Goal: Task Accomplishment & Management: Use online tool/utility

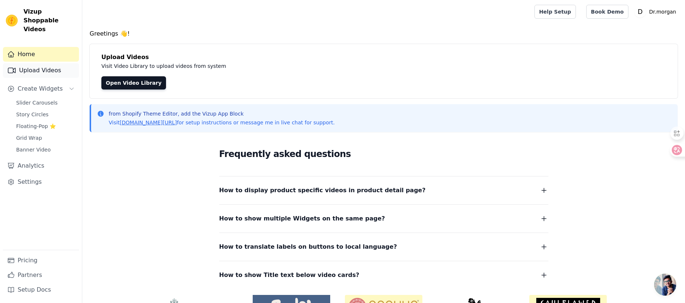
click at [30, 63] on link "Upload Videos" at bounding box center [41, 70] width 76 height 15
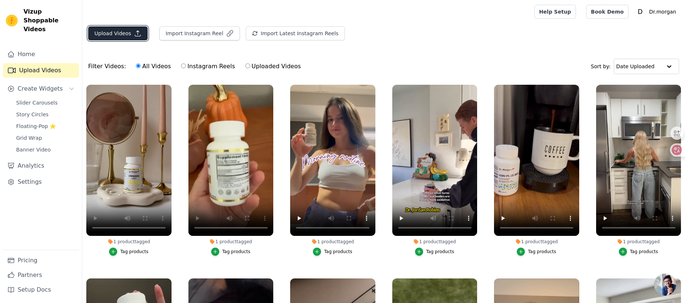
click at [134, 34] on icon "button" at bounding box center [137, 33] width 7 height 7
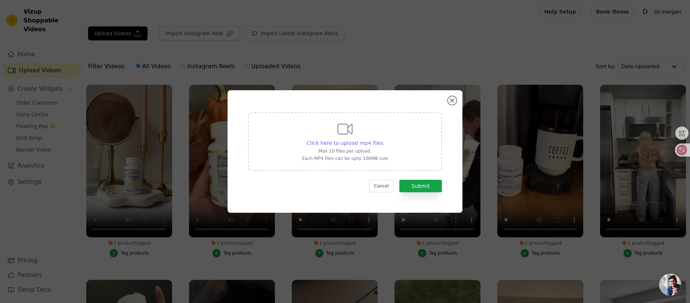
click at [371, 144] on span "Click here to upload mp4 files" at bounding box center [345, 143] width 77 height 6
click at [383, 140] on input "Click here to upload mp4 files Max 10 files per upload. Each MP4 files can be u…" at bounding box center [383, 139] width 0 height 0
type input "C:\fakepath\akk1.mp4"
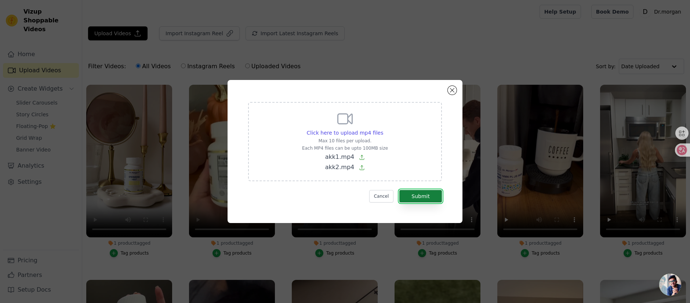
click at [423, 195] on button "Submit" at bounding box center [420, 196] width 43 height 12
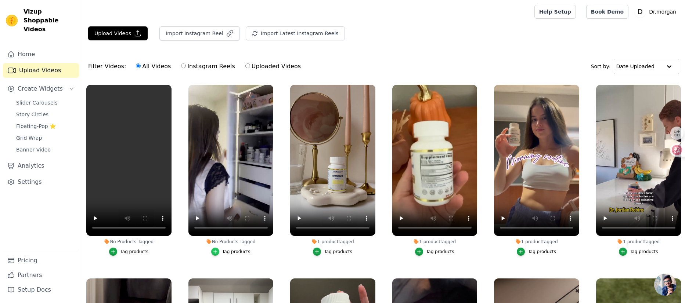
click at [214, 250] on icon "button" at bounding box center [215, 251] width 3 height 3
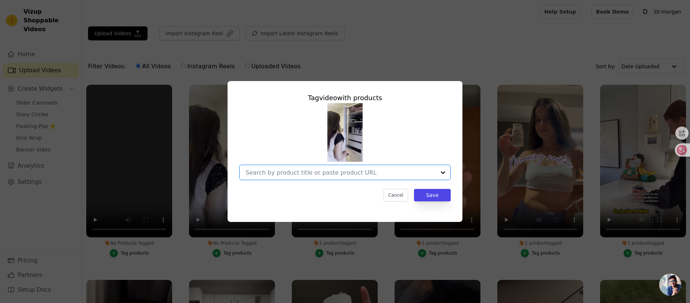
click at [385, 171] on input "No Products Tagged Tag video with products Option undefined, selected. Select i…" at bounding box center [341, 172] width 190 height 7
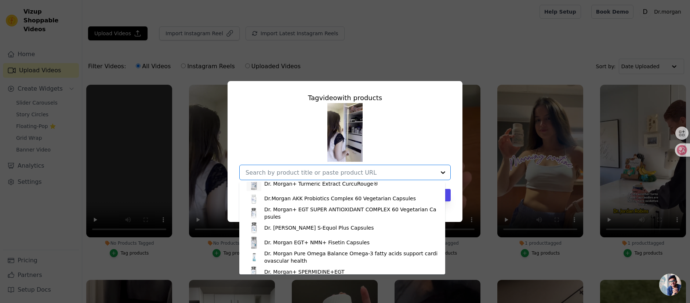
scroll to position [61, 0]
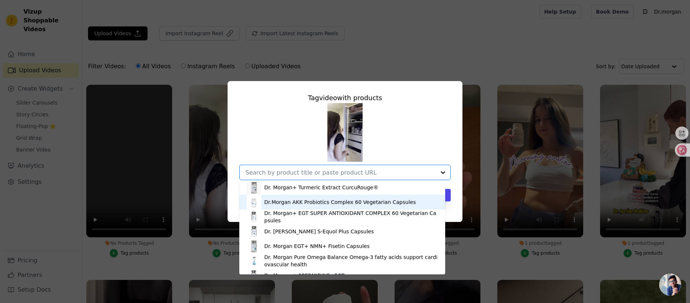
click at [332, 203] on div "Dr.Morgan AKK Probiotics Complex 60 Vegetarian Capsules" at bounding box center [340, 202] width 152 height 7
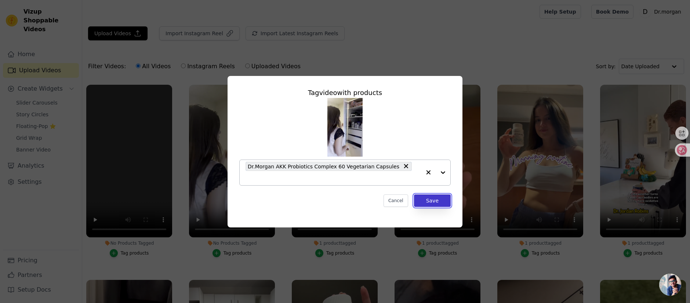
click at [430, 196] on button "Save" at bounding box center [432, 201] width 37 height 12
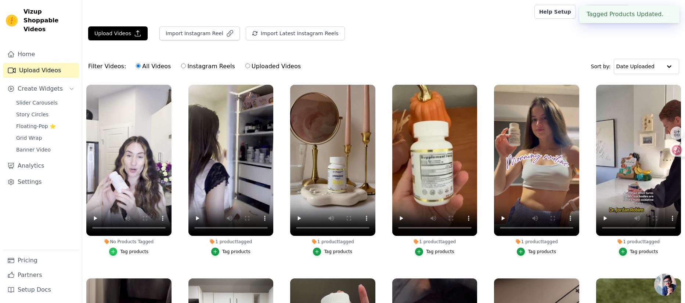
click at [113, 250] on icon "button" at bounding box center [113, 251] width 3 height 3
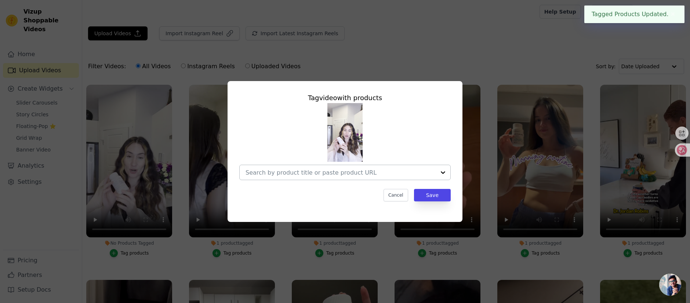
click at [417, 175] on input "No Products Tagged Tag video with products Cancel Save Tag products" at bounding box center [341, 172] width 190 height 7
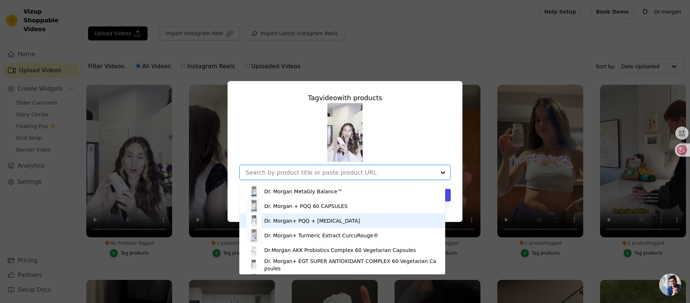
scroll to position [14, 0]
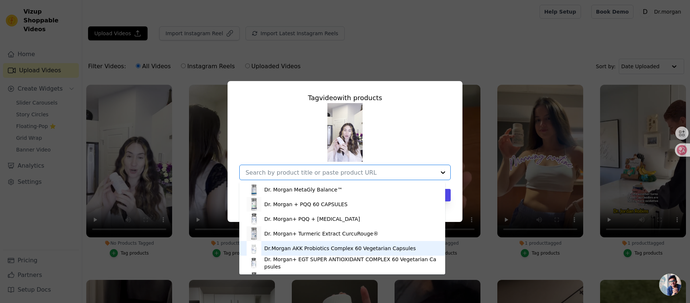
click at [353, 248] on div "Dr.Morgan AKK Probiotics Complex 60 Vegetarian Capsules" at bounding box center [340, 248] width 152 height 7
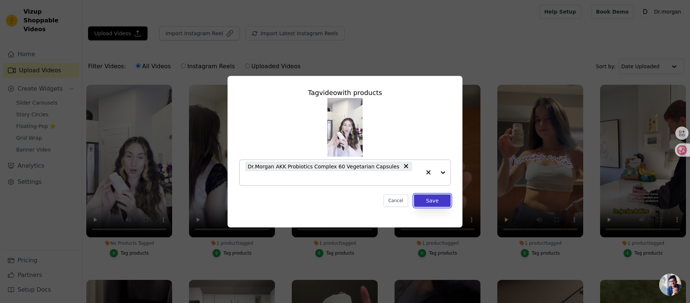
click at [431, 198] on button "Save" at bounding box center [432, 201] width 37 height 12
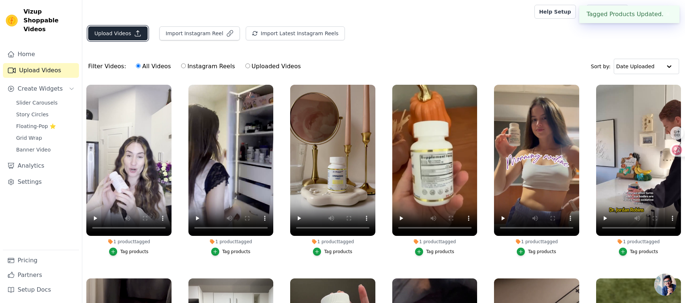
click at [114, 34] on button "Upload Videos" at bounding box center [117, 33] width 59 height 14
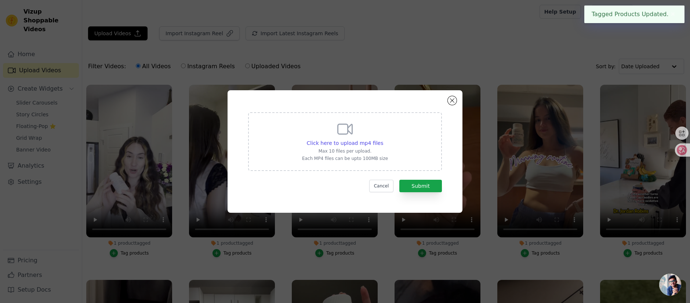
click at [369, 156] on p "Each MP4 files can be upto 100MB size" at bounding box center [345, 159] width 86 height 6
click at [383, 140] on input "Click here to upload mp4 files Max 10 files per upload. Each MP4 files can be u…" at bounding box center [383, 139] width 0 height 0
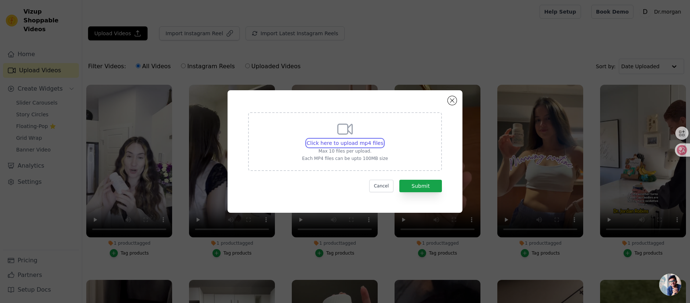
type input "C:\fakepath\9600男.mp4"
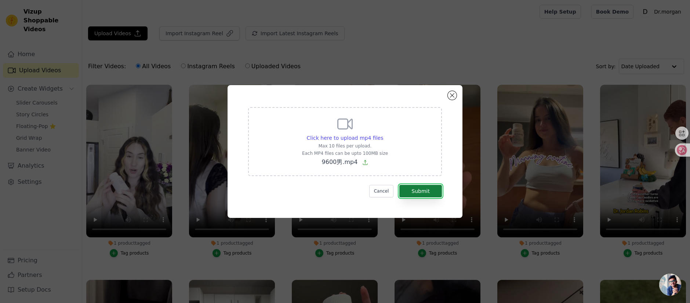
click at [411, 190] on button "Submit" at bounding box center [420, 191] width 43 height 12
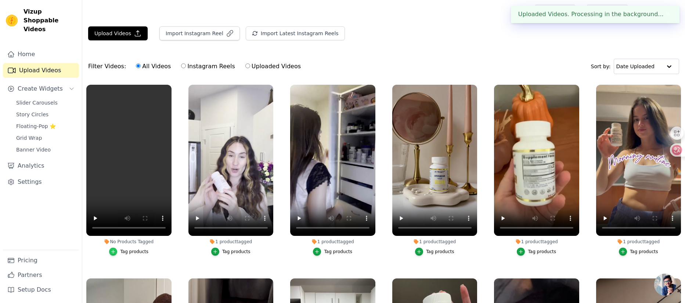
click at [114, 249] on icon "button" at bounding box center [113, 251] width 5 height 5
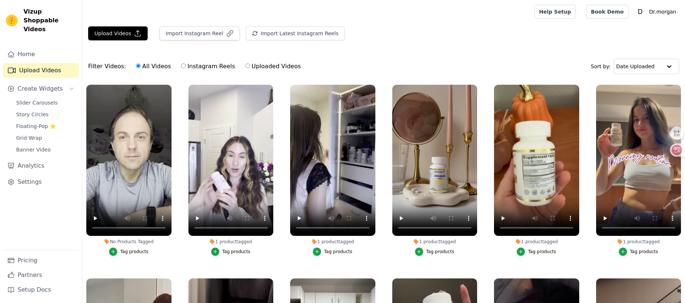
click at [133, 250] on div "Tag products" at bounding box center [134, 252] width 28 height 6
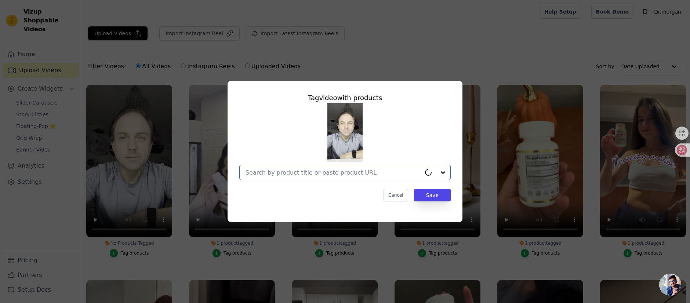
click at [348, 173] on input "No Products Tagged Tag video with products Option undefined, selected. Select i…" at bounding box center [333, 172] width 175 height 7
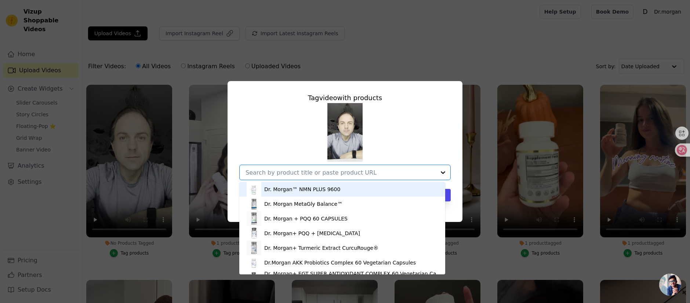
click at [329, 188] on div "Dr. Morgan™ NMN PLUS 9600" at bounding box center [302, 189] width 76 height 7
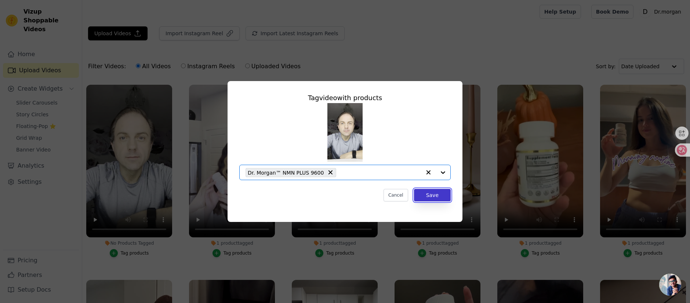
click at [438, 191] on button "Save" at bounding box center [432, 195] width 37 height 12
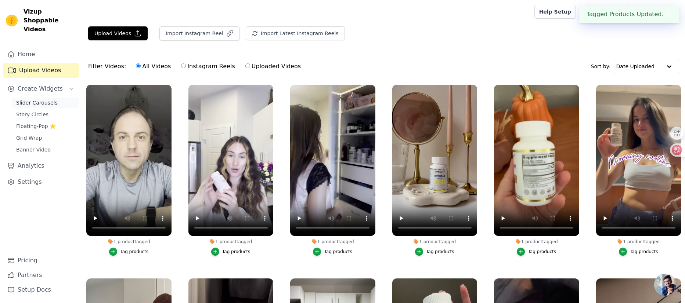
click at [38, 99] on span "Slider Carousels" at bounding box center [36, 102] width 41 height 7
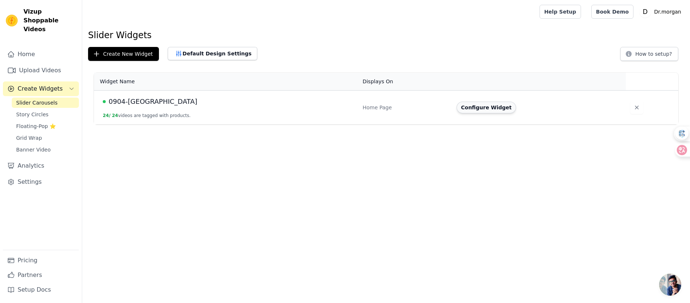
click at [485, 110] on button "Configure Widget" at bounding box center [486, 108] width 59 height 12
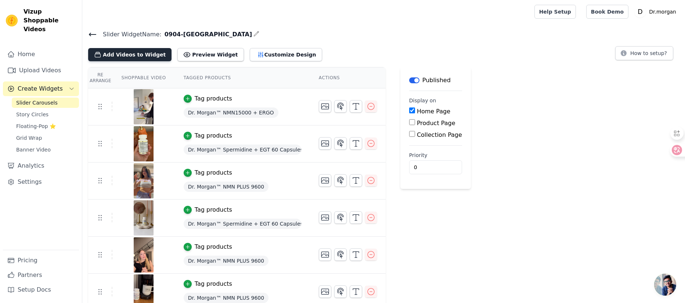
click at [119, 56] on button "Add Videos to Widget" at bounding box center [129, 54] width 83 height 13
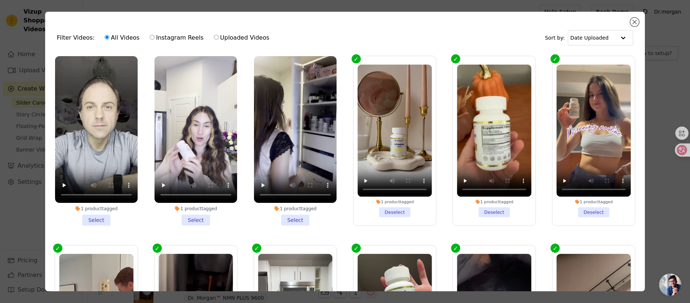
click at [289, 217] on li "1 product tagged Select" at bounding box center [295, 141] width 83 height 170
click at [0, 0] on input "1 product tagged Select" at bounding box center [0, 0] width 0 height 0
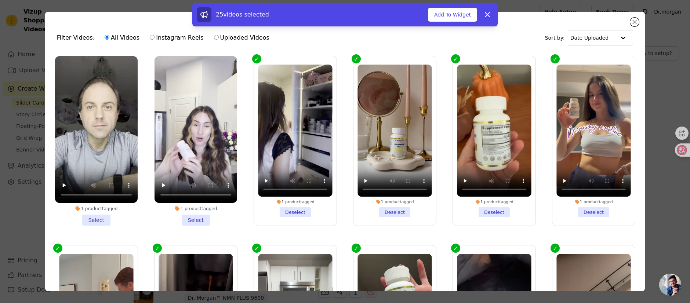
click at [199, 214] on li "1 product tagged Select" at bounding box center [196, 141] width 83 height 170
click at [0, 0] on input "1 product tagged Select" at bounding box center [0, 0] width 0 height 0
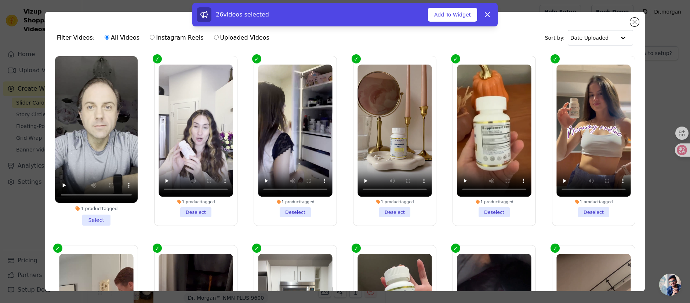
click at [105, 213] on li "1 product tagged Select" at bounding box center [96, 141] width 83 height 170
click at [0, 0] on input "1 product tagged Select" at bounding box center [0, 0] width 0 height 0
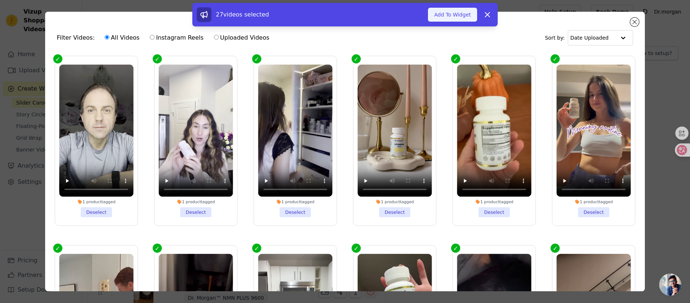
click at [454, 15] on button "Add To Widget" at bounding box center [452, 15] width 49 height 14
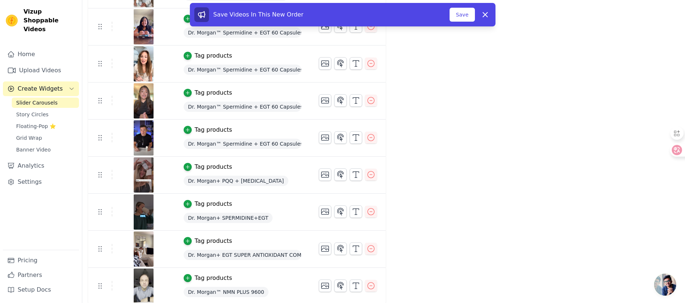
scroll to position [786, 0]
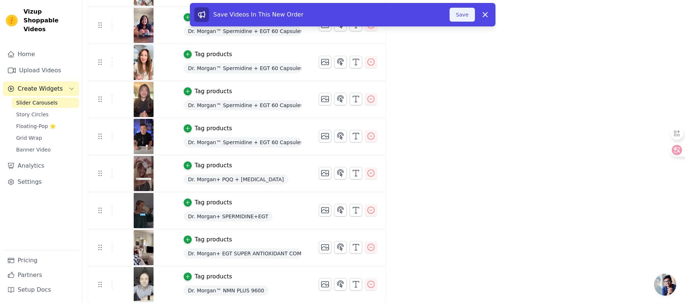
click at [458, 14] on button "Save" at bounding box center [461, 15] width 25 height 14
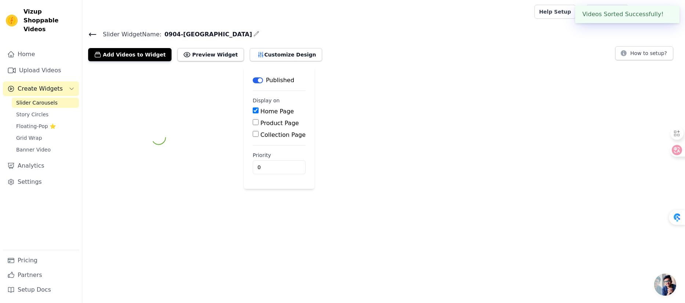
scroll to position [0, 0]
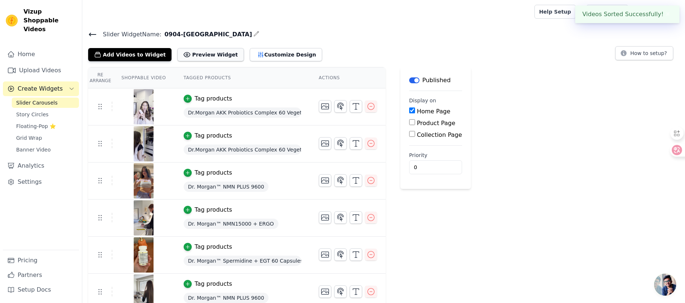
click at [198, 52] on button "Preview Widget" at bounding box center [210, 54] width 66 height 13
